Goal: Task Accomplishment & Management: Manage account settings

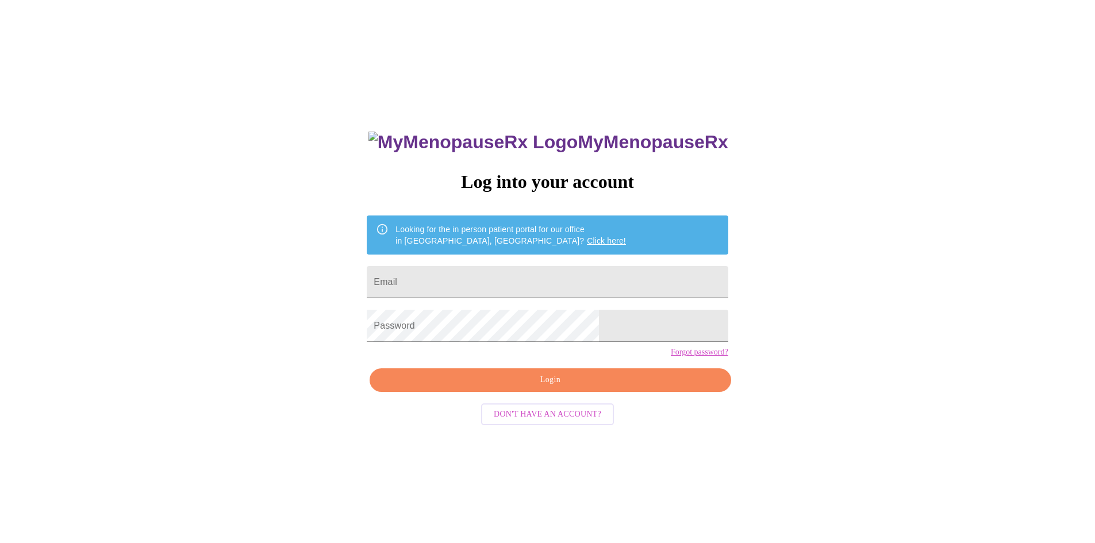
click at [468, 276] on input "Email" at bounding box center [547, 282] width 361 height 32
type input "[PERSON_NAME][EMAIL_ADDRESS][PERSON_NAME][PERSON_NAME][DOMAIN_NAME]"
click at [504, 387] on span "Login" at bounding box center [550, 380] width 335 height 14
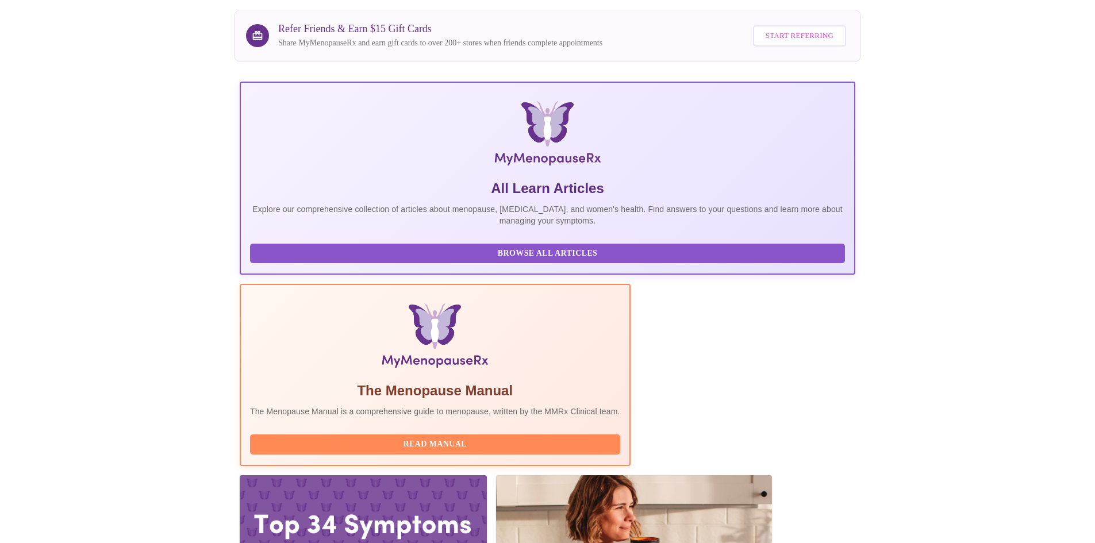
scroll to position [86, 0]
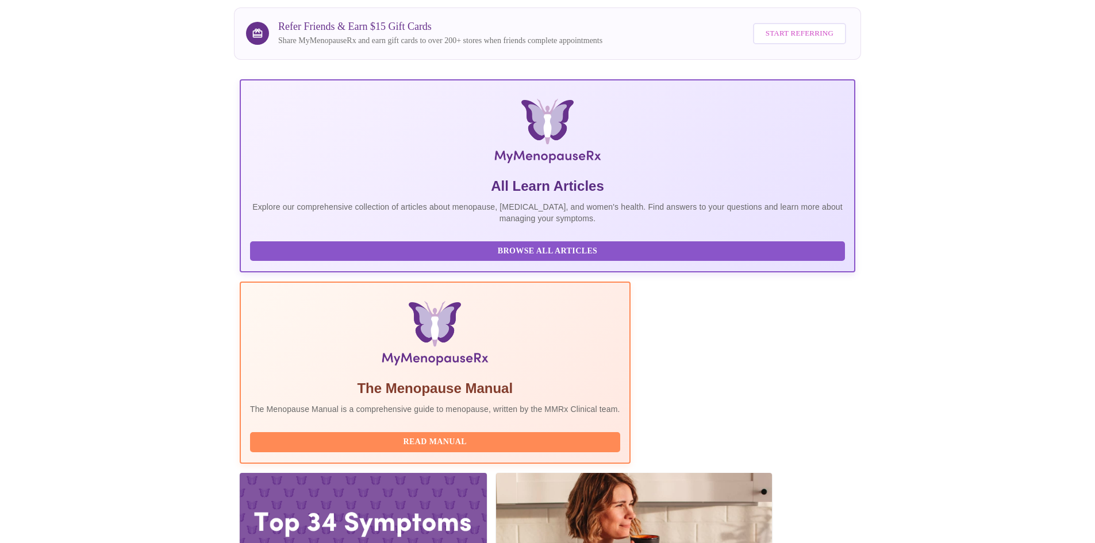
drag, startPoint x: 318, startPoint y: 383, endPoint x: 446, endPoint y: 383, distance: 127.6
copy h3 "[PERSON_NAME] DNP, WHNP-[GEOGRAPHIC_DATA]"
